Goal: Task Accomplishment & Management: Use online tool/utility

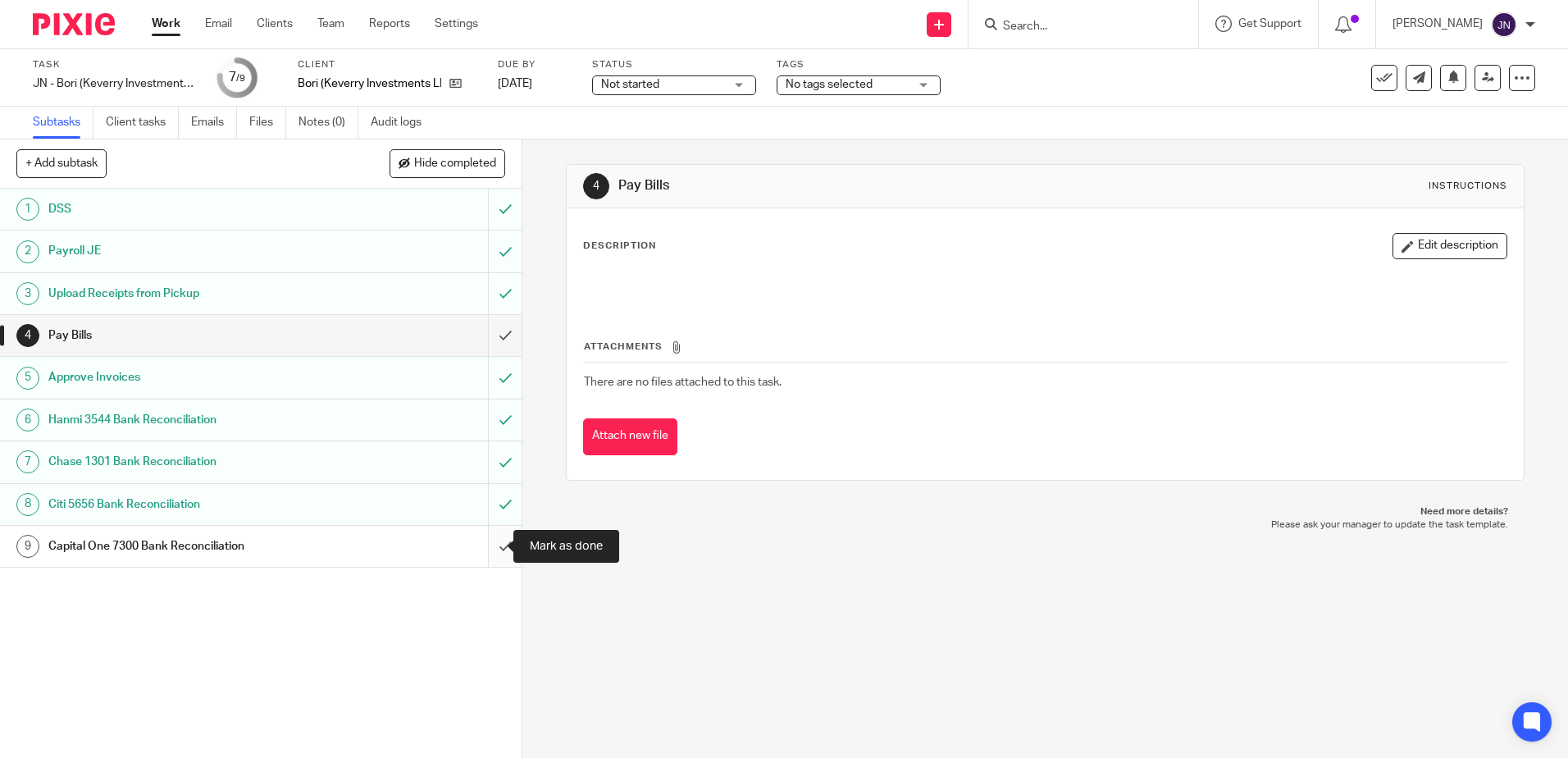
click at [483, 550] on input "submit" at bounding box center [260, 545] width 522 height 41
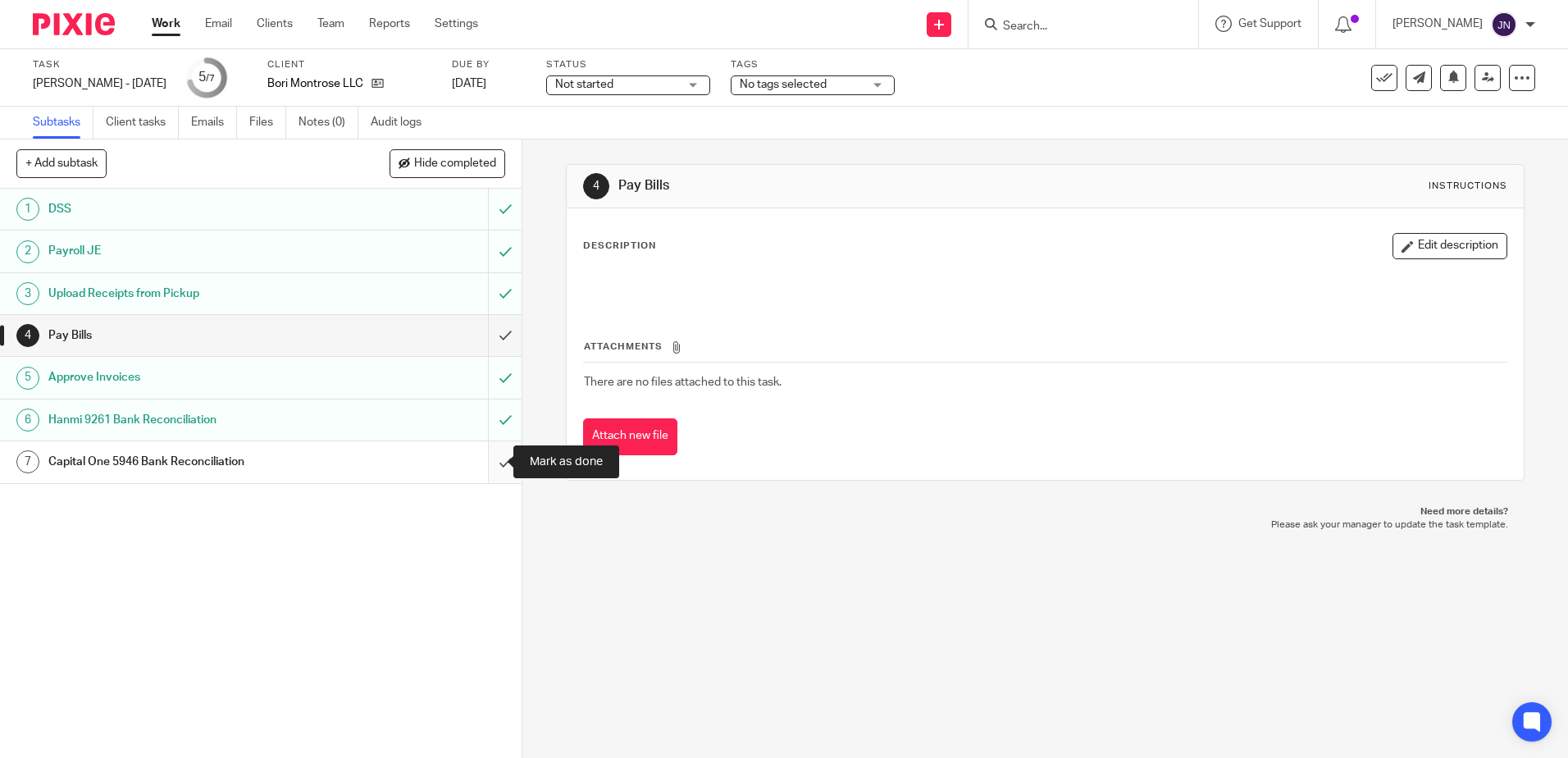
click at [483, 472] on input "submit" at bounding box center [260, 461] width 522 height 41
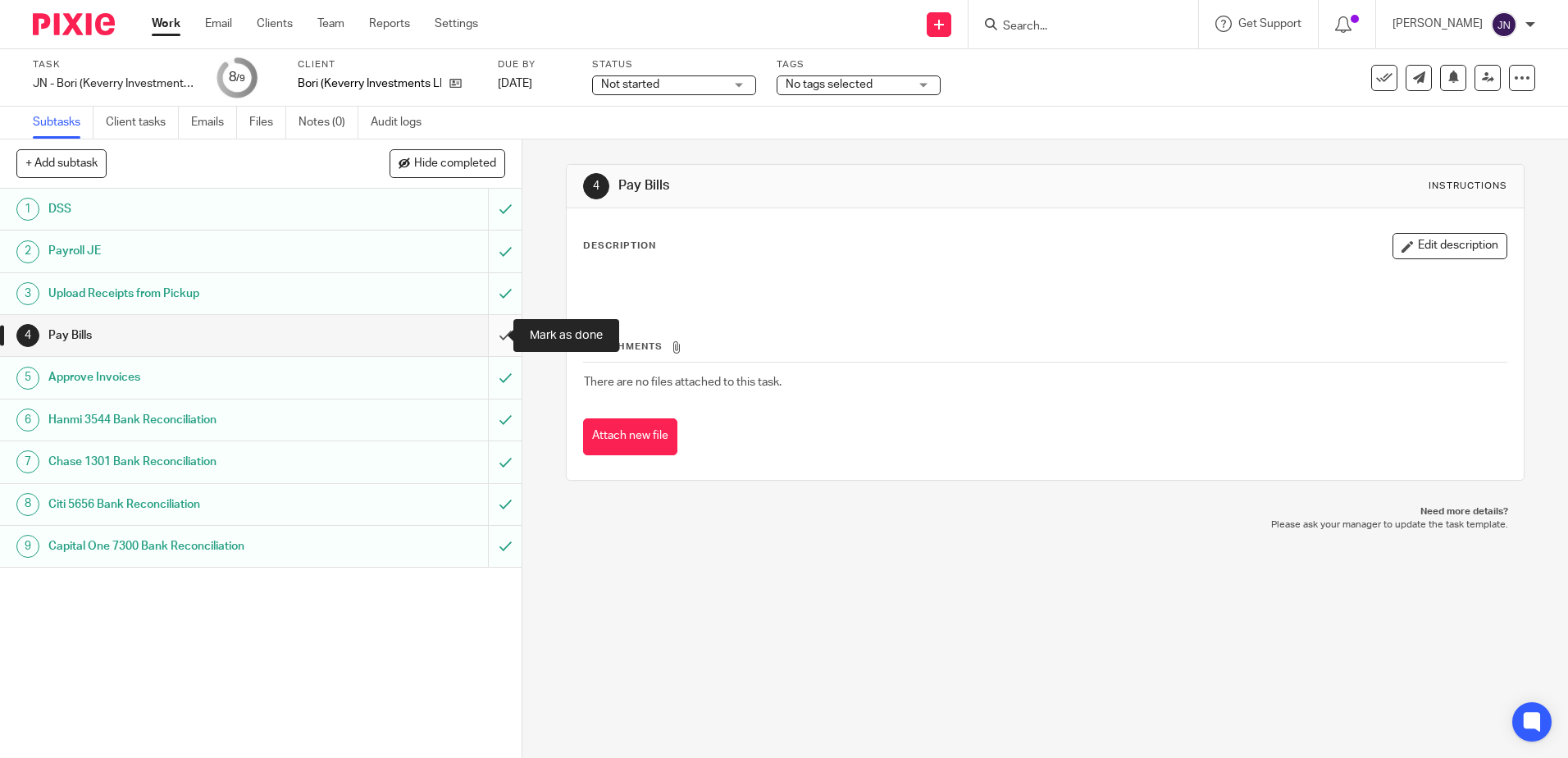
click at [486, 323] on input "submit" at bounding box center [260, 335] width 522 height 41
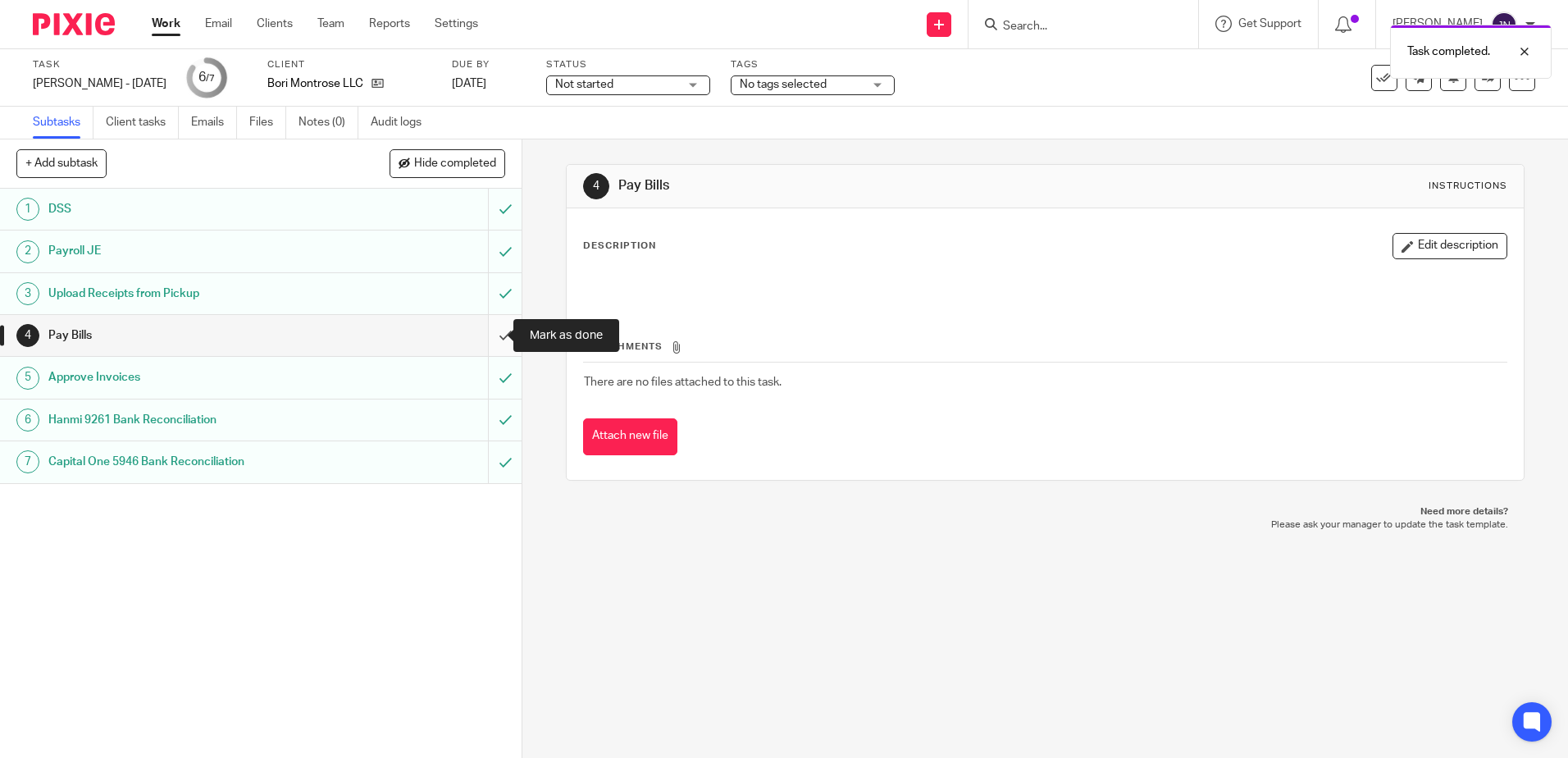
click at [484, 338] on input "submit" at bounding box center [260, 335] width 522 height 41
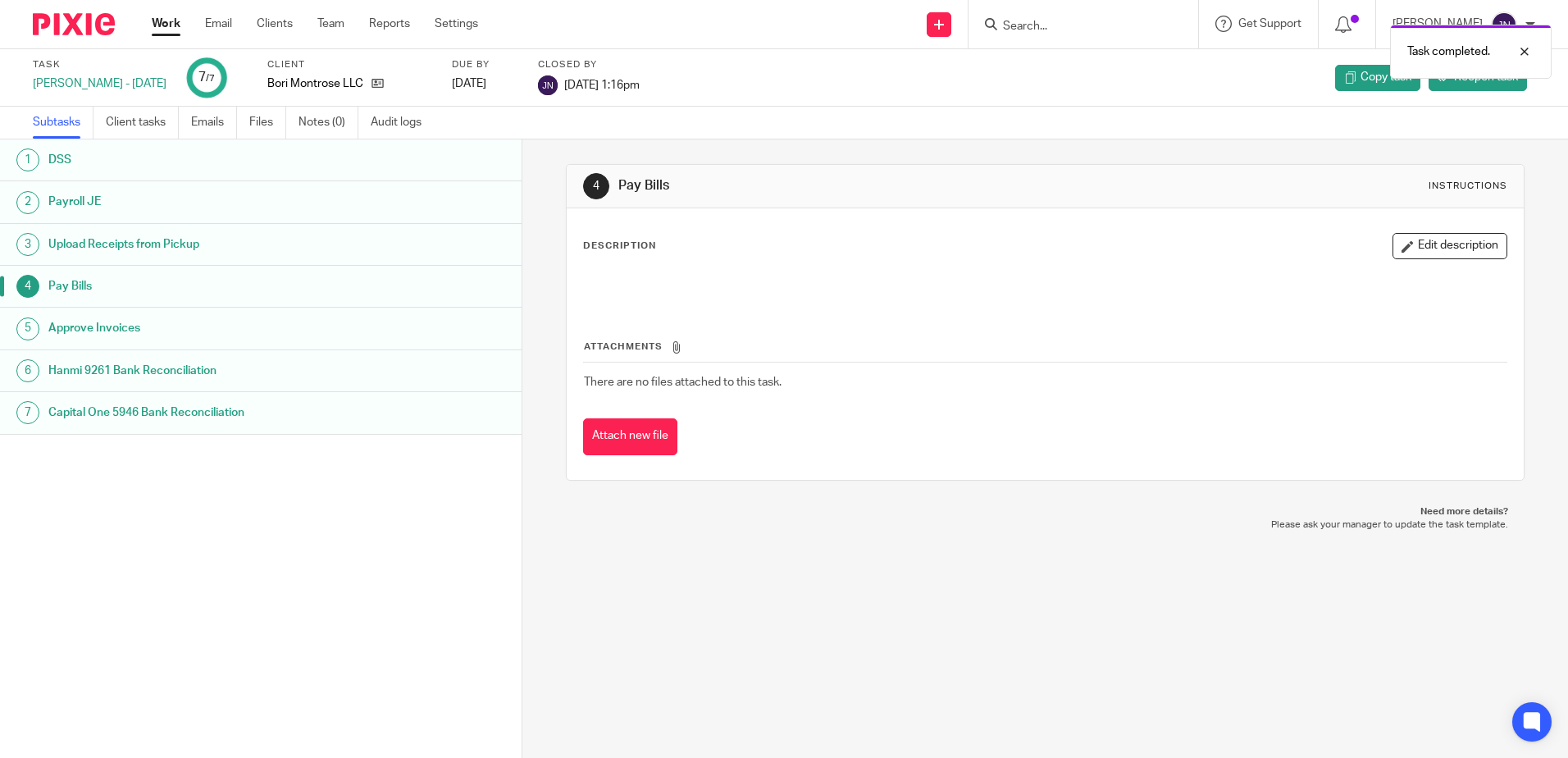
click at [164, 32] on link "Work" at bounding box center [165, 23] width 29 height 16
